Goal: Check status

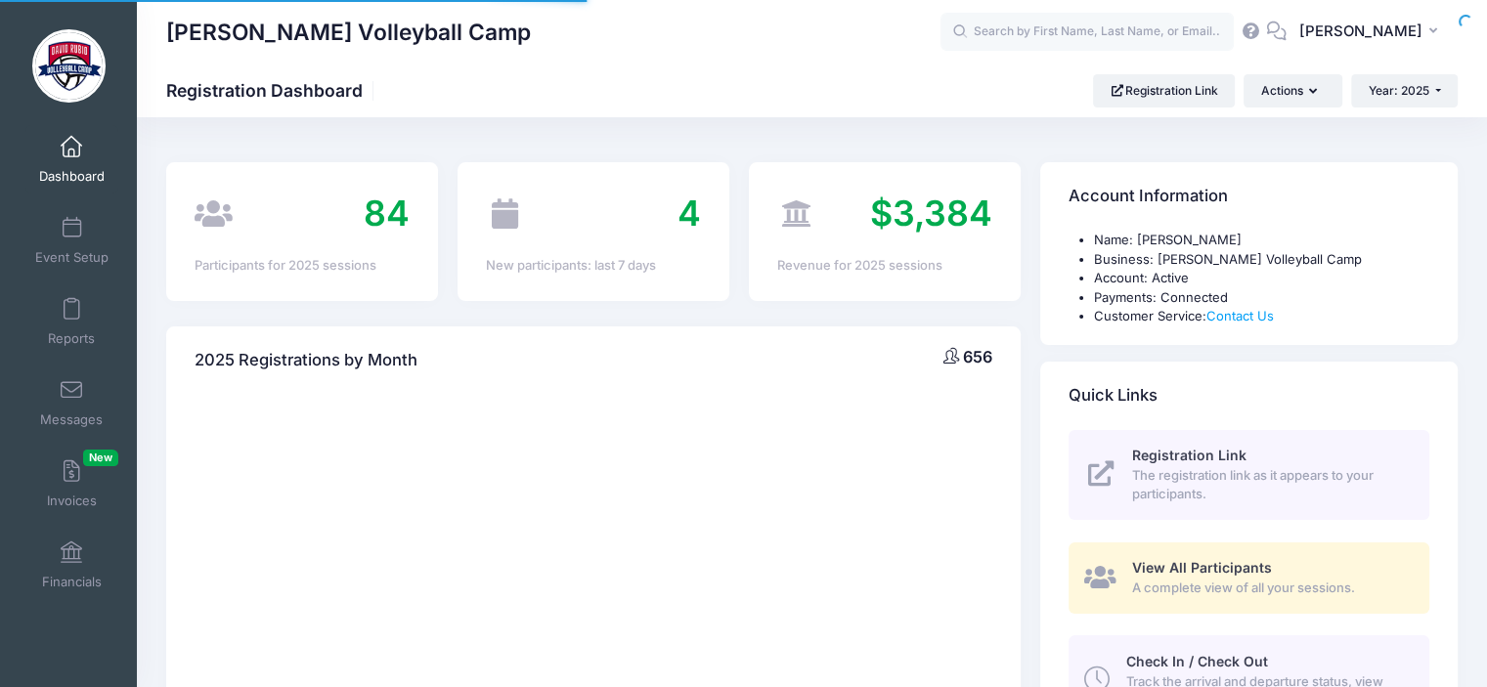
select select
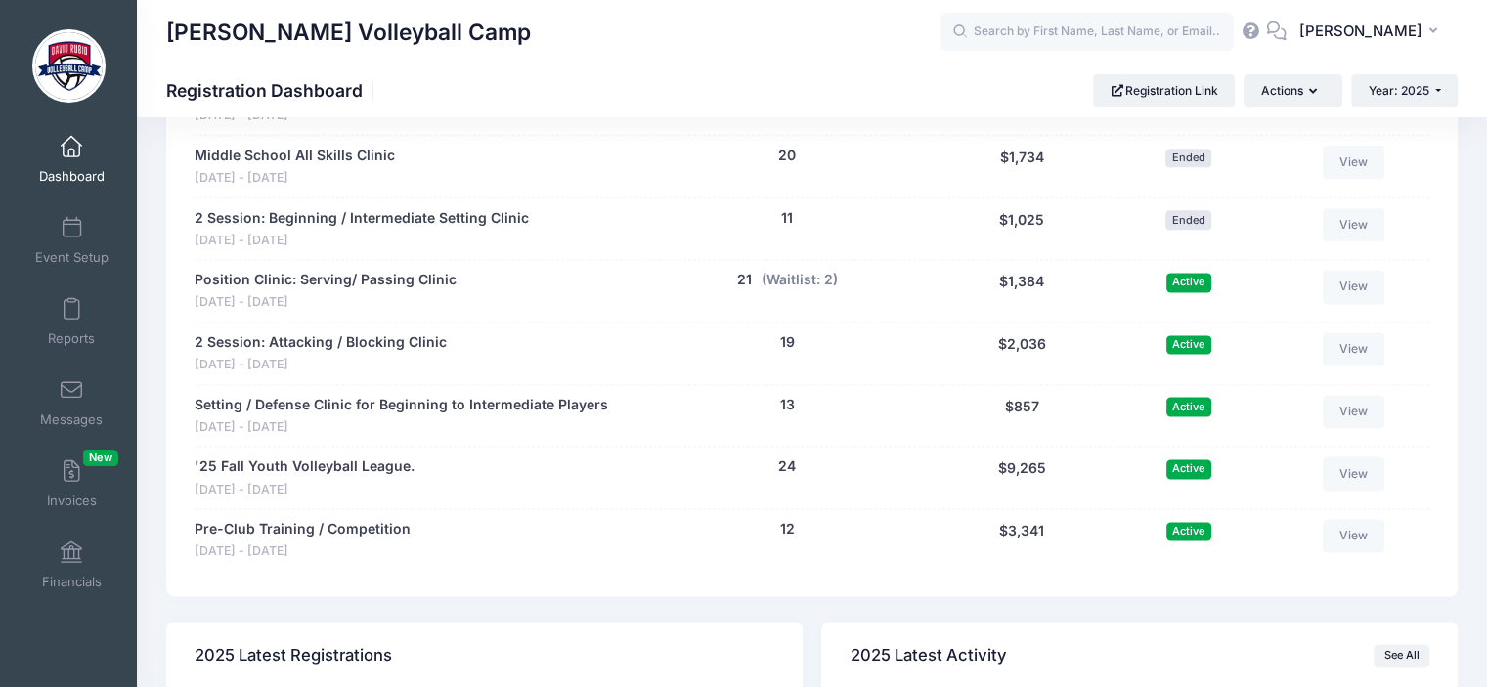
scroll to position [2543, 0]
click at [792, 268] on button "(Waitlist: 2)" at bounding box center [799, 278] width 76 height 21
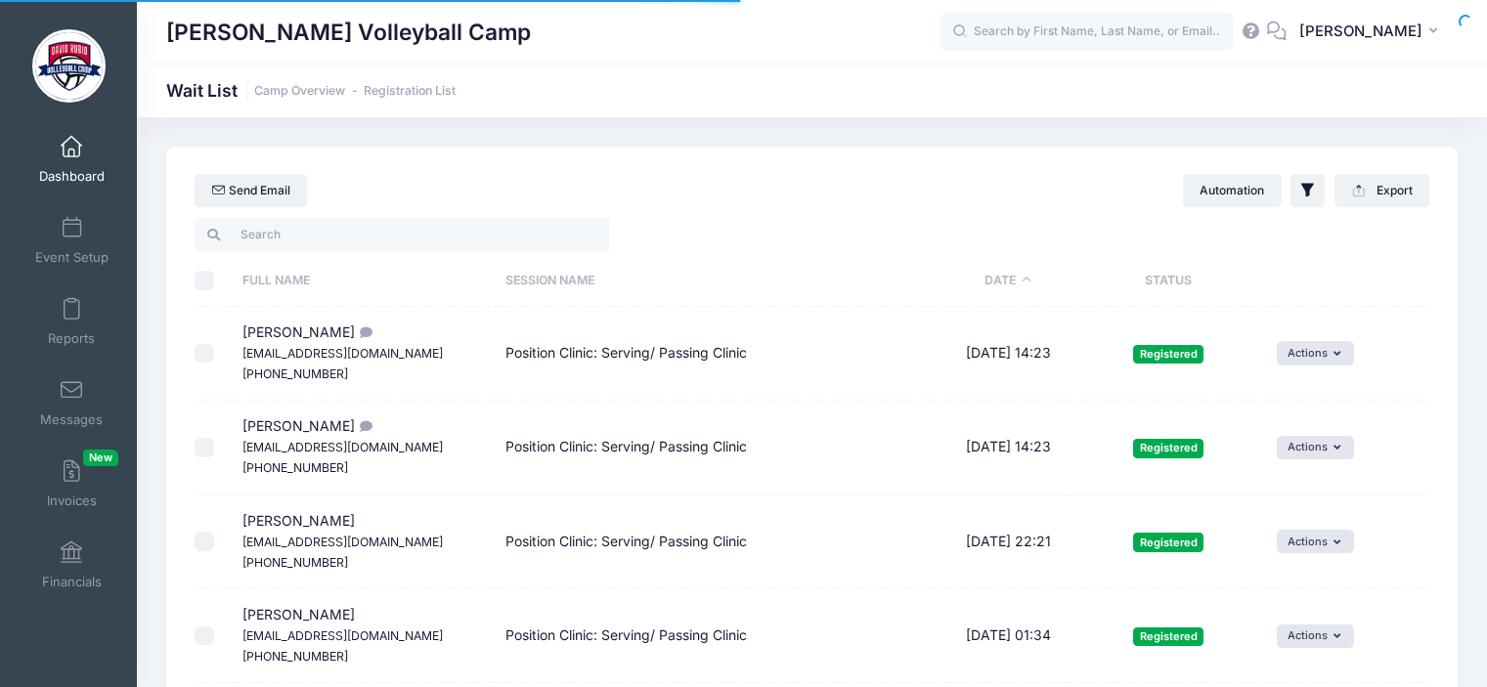
select select "50"
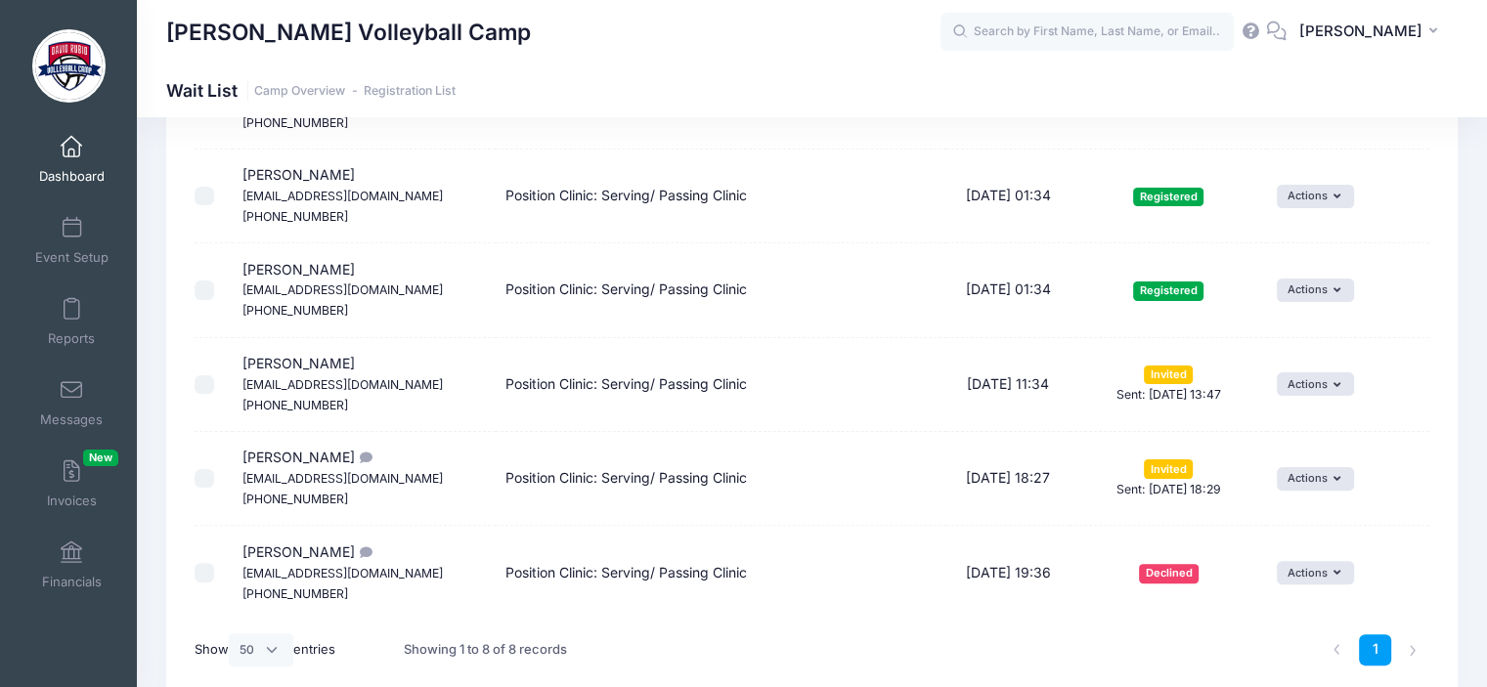
scroll to position [442, 0]
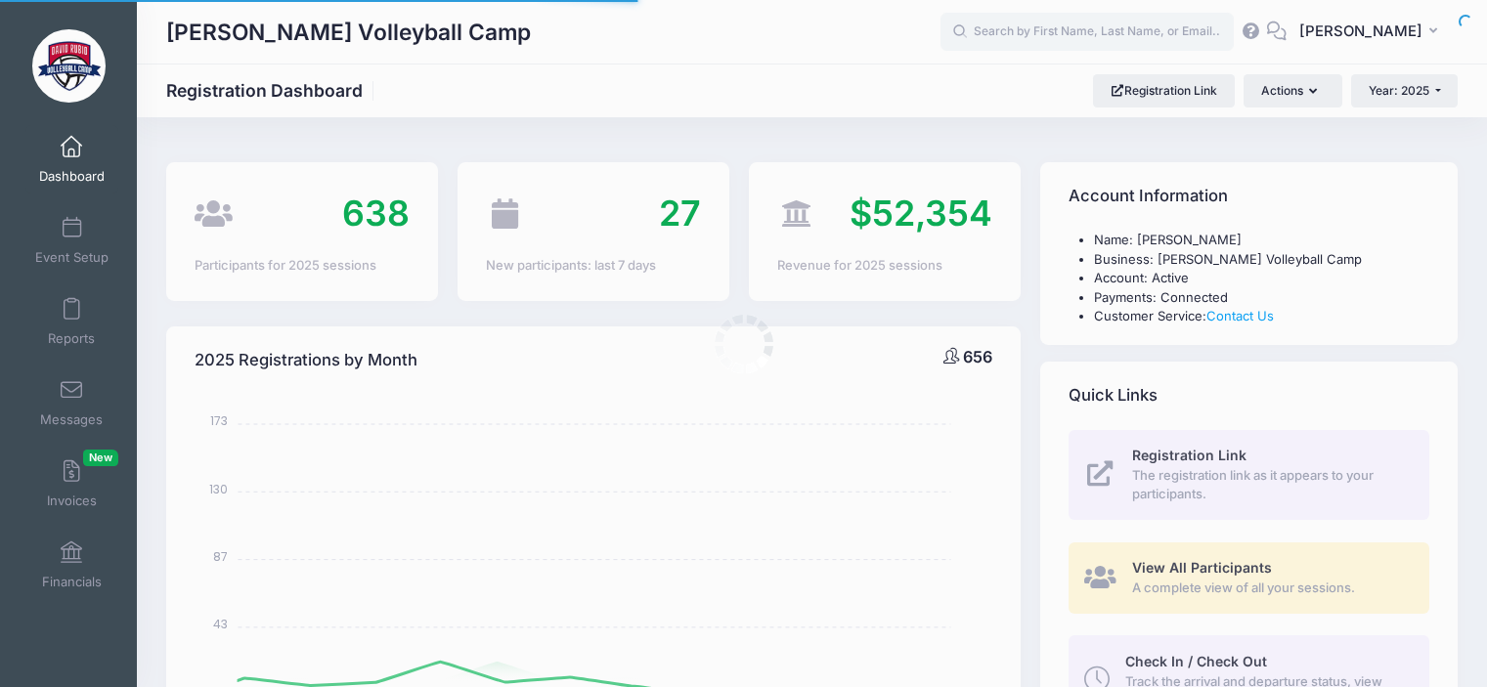
select select
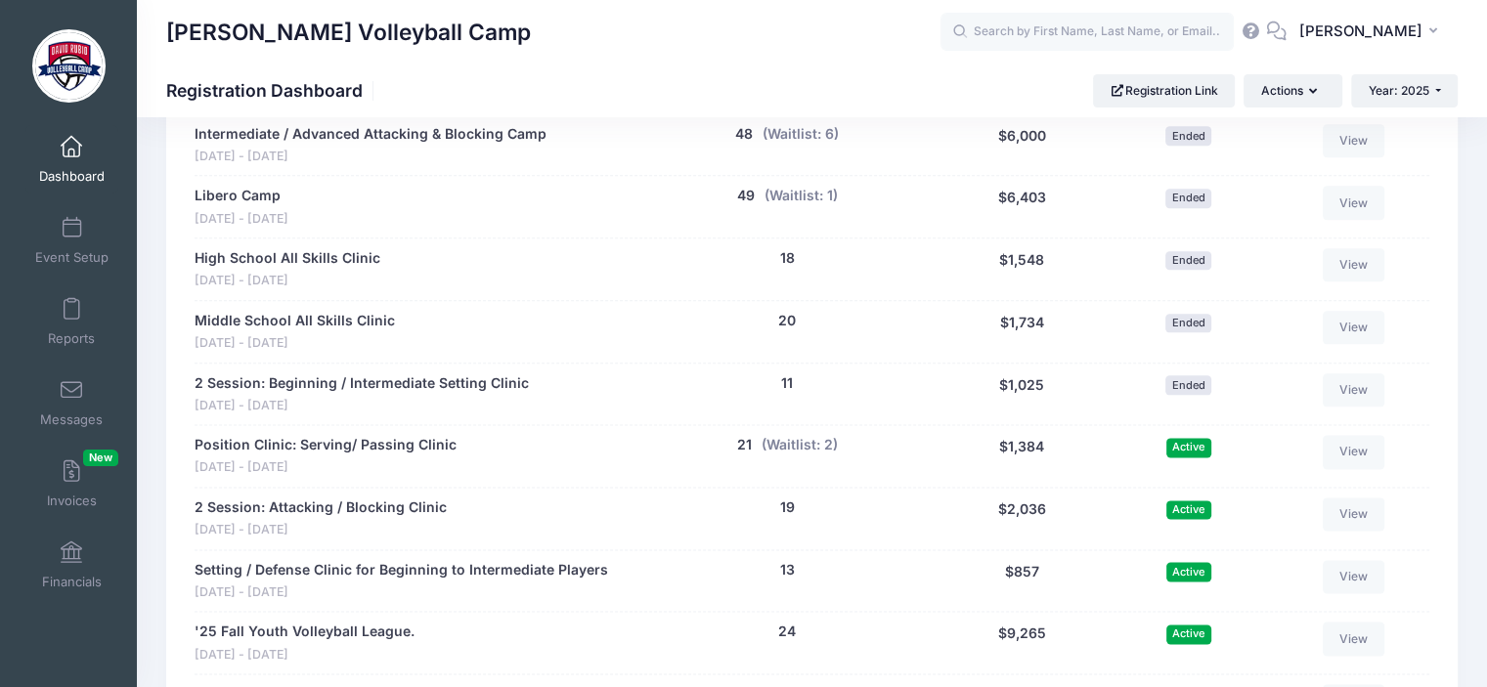
scroll to position [2470, 0]
